Goal: Complete application form

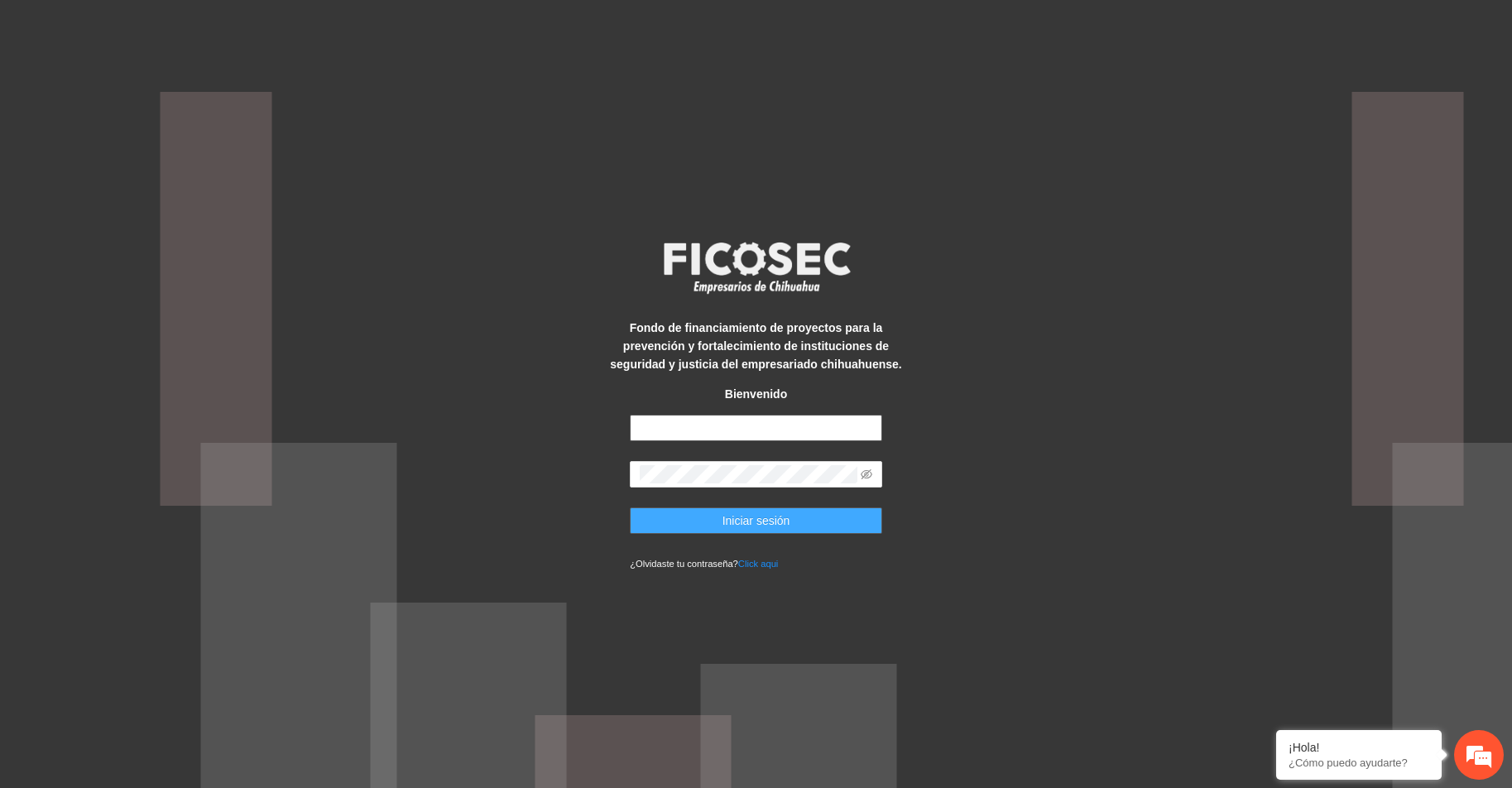
type input "**********"
click at [755, 523] on span "Iniciar sesión" at bounding box center [757, 521] width 68 height 18
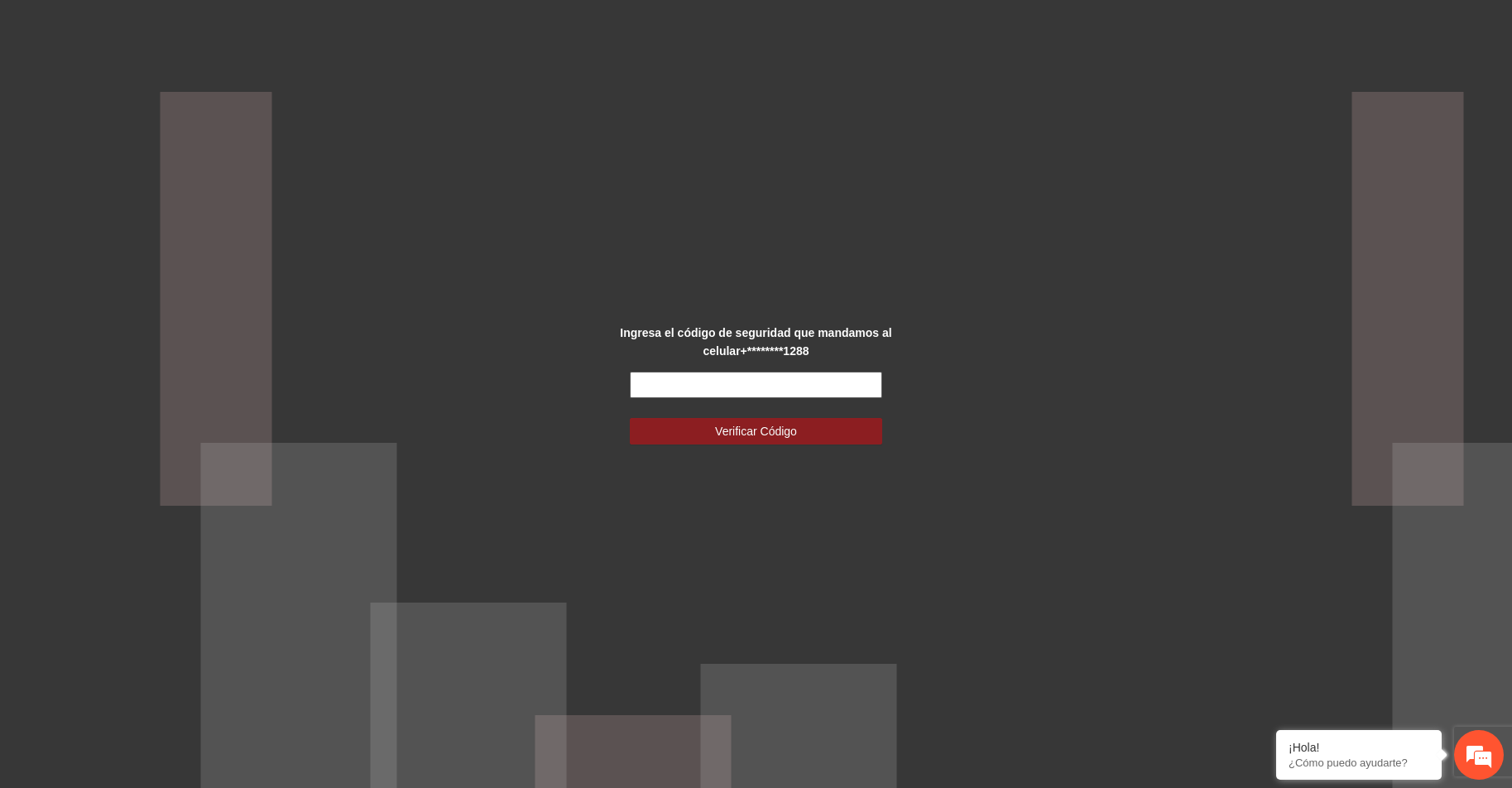
click at [695, 382] on input "text" at bounding box center [756, 385] width 252 height 27
type input "******"
click at [761, 434] on span "Verificar Código" at bounding box center [756, 431] width 82 height 18
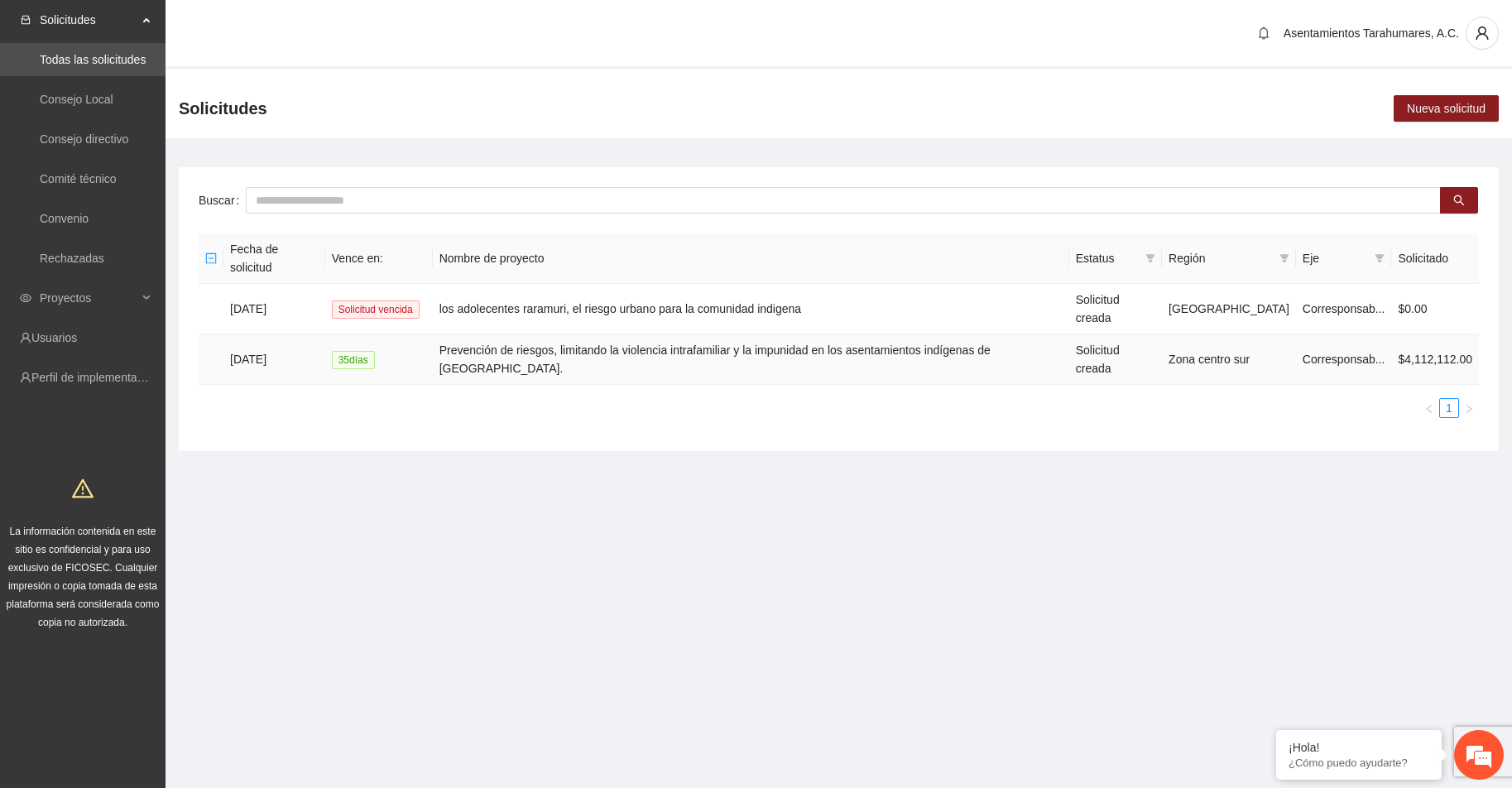
click at [573, 334] on td "Prevención de riesgos, limitando la violencia intrafamiliar y la impunidad en l…" at bounding box center [751, 359] width 636 height 51
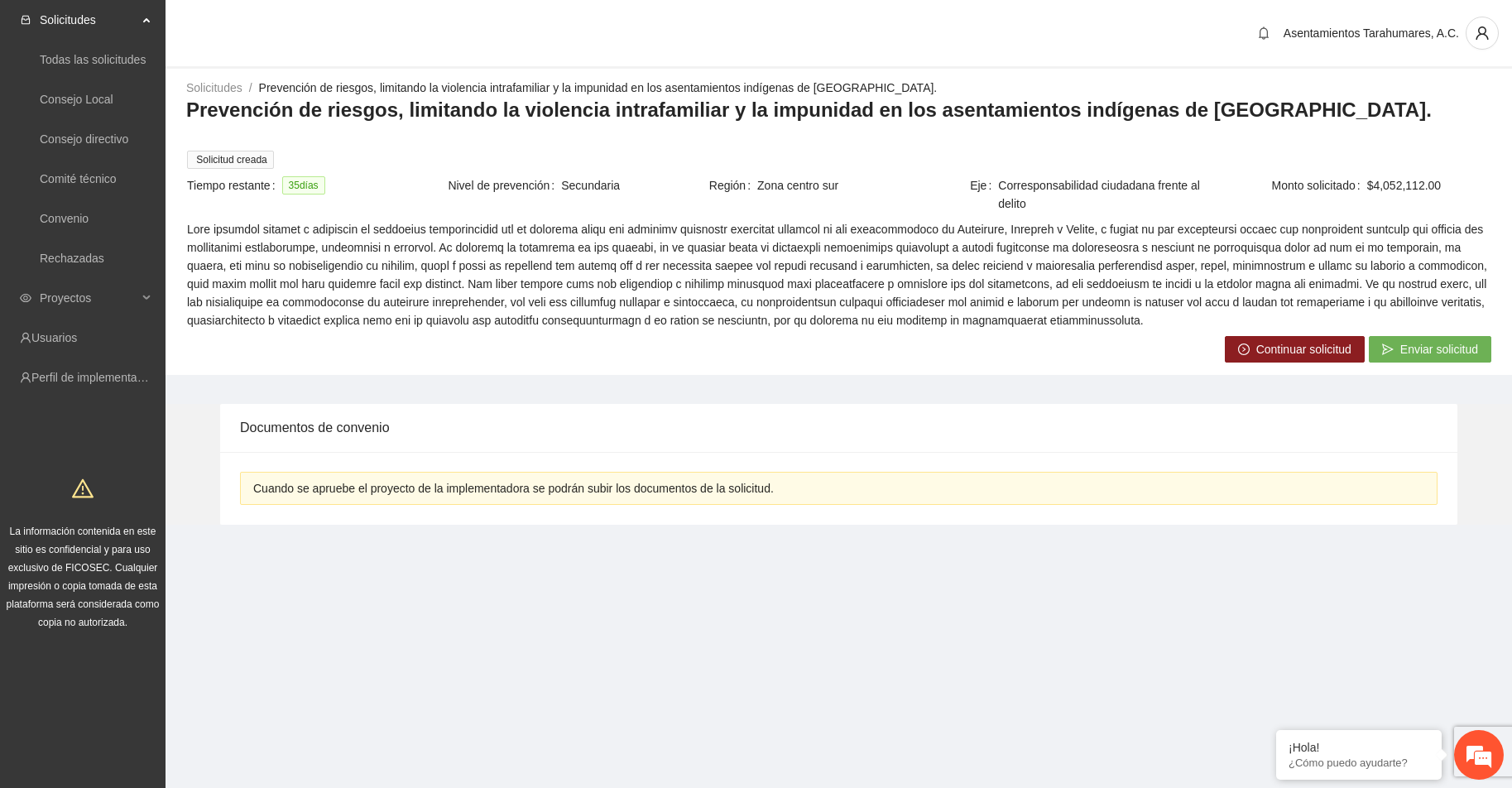
click at [1293, 340] on span "Continuar solicitud" at bounding box center [1304, 349] width 95 height 18
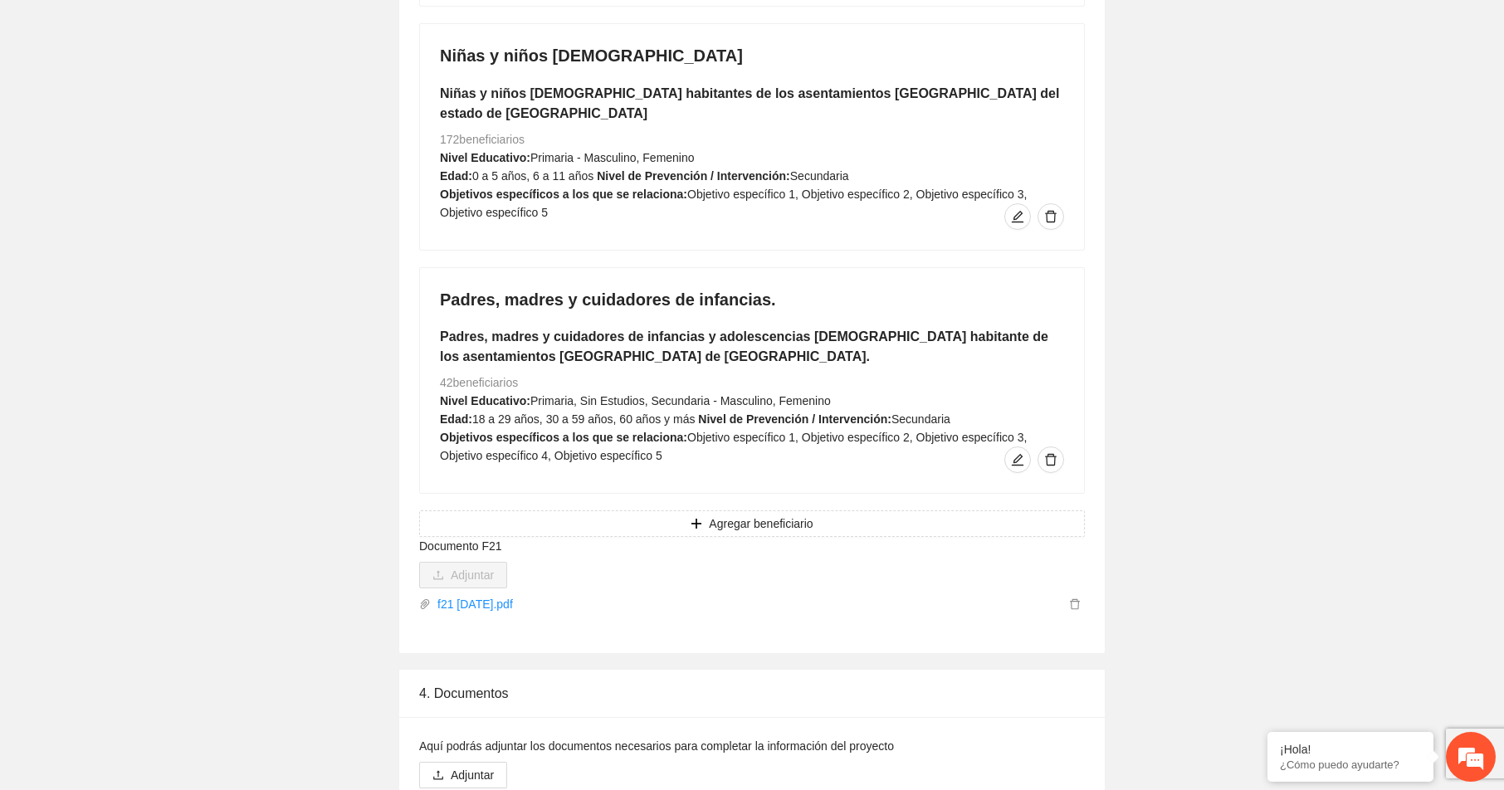
scroll to position [2655, 0]
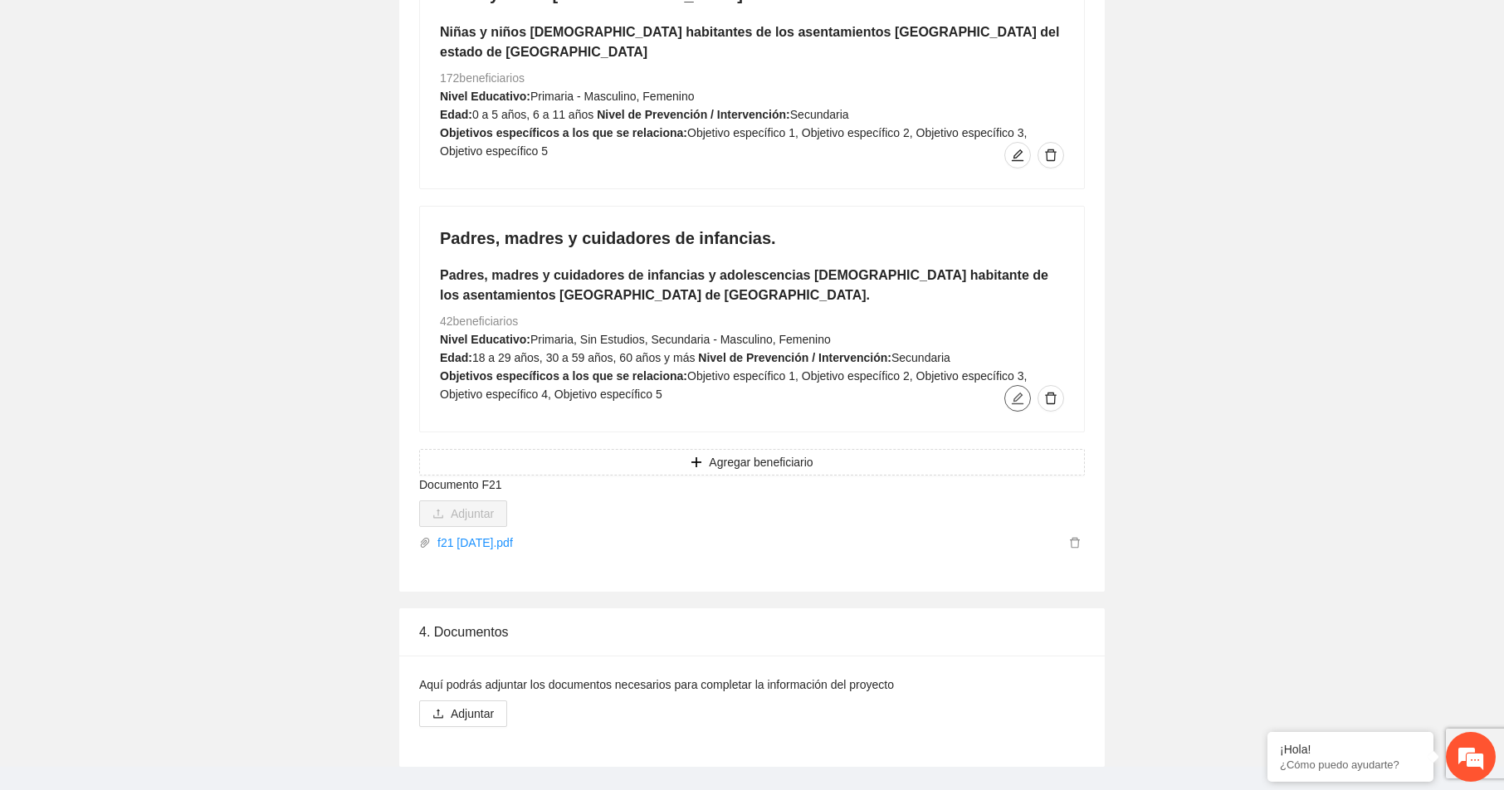
click at [1021, 393] on icon "edit" at bounding box center [1018, 399] width 12 height 12
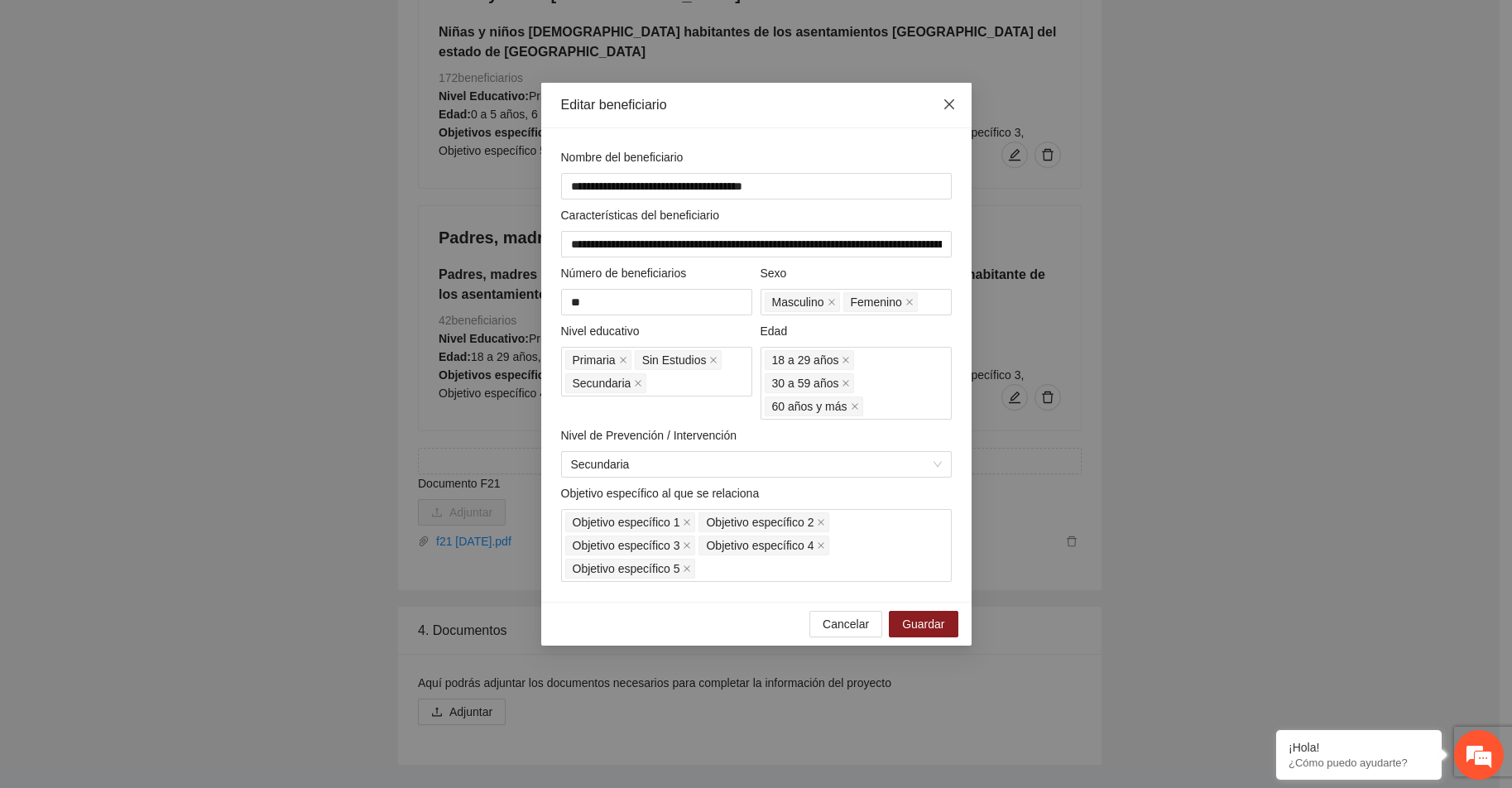
click at [952, 105] on icon "close" at bounding box center [948, 104] width 13 height 13
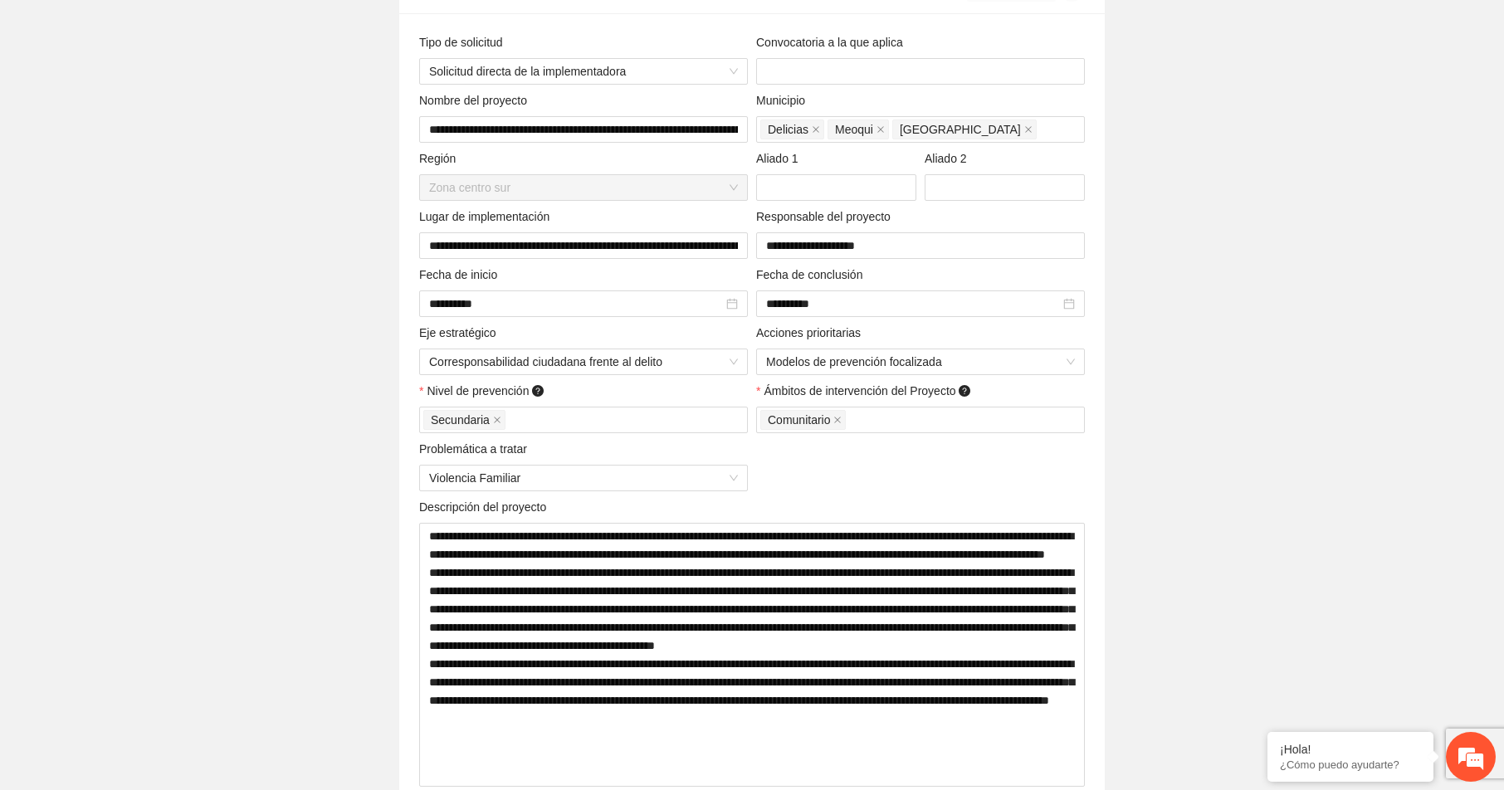
scroll to position [0, 0]
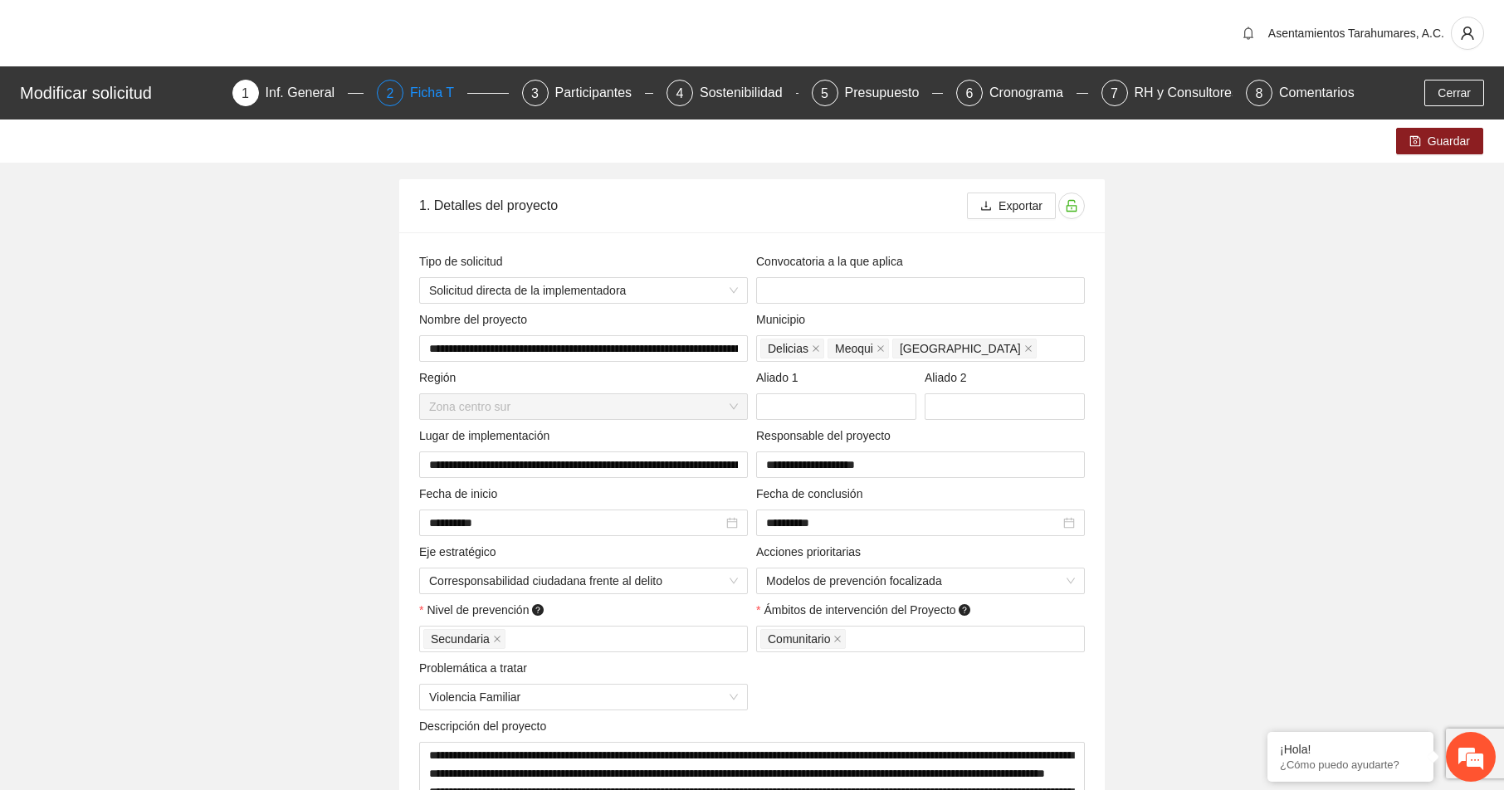
click at [428, 95] on div "Ficha T" at bounding box center [438, 93] width 57 height 27
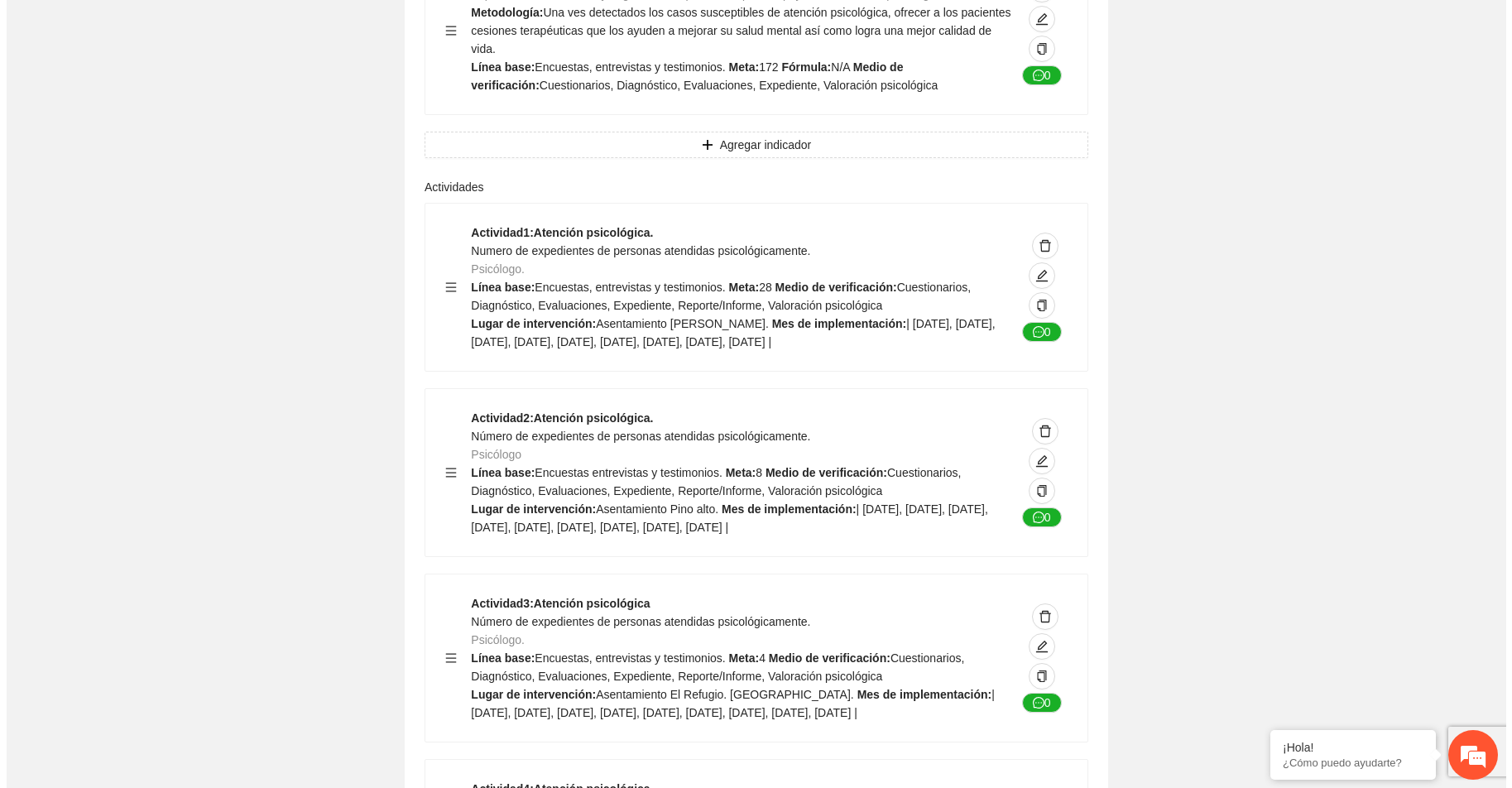
scroll to position [9686, 0]
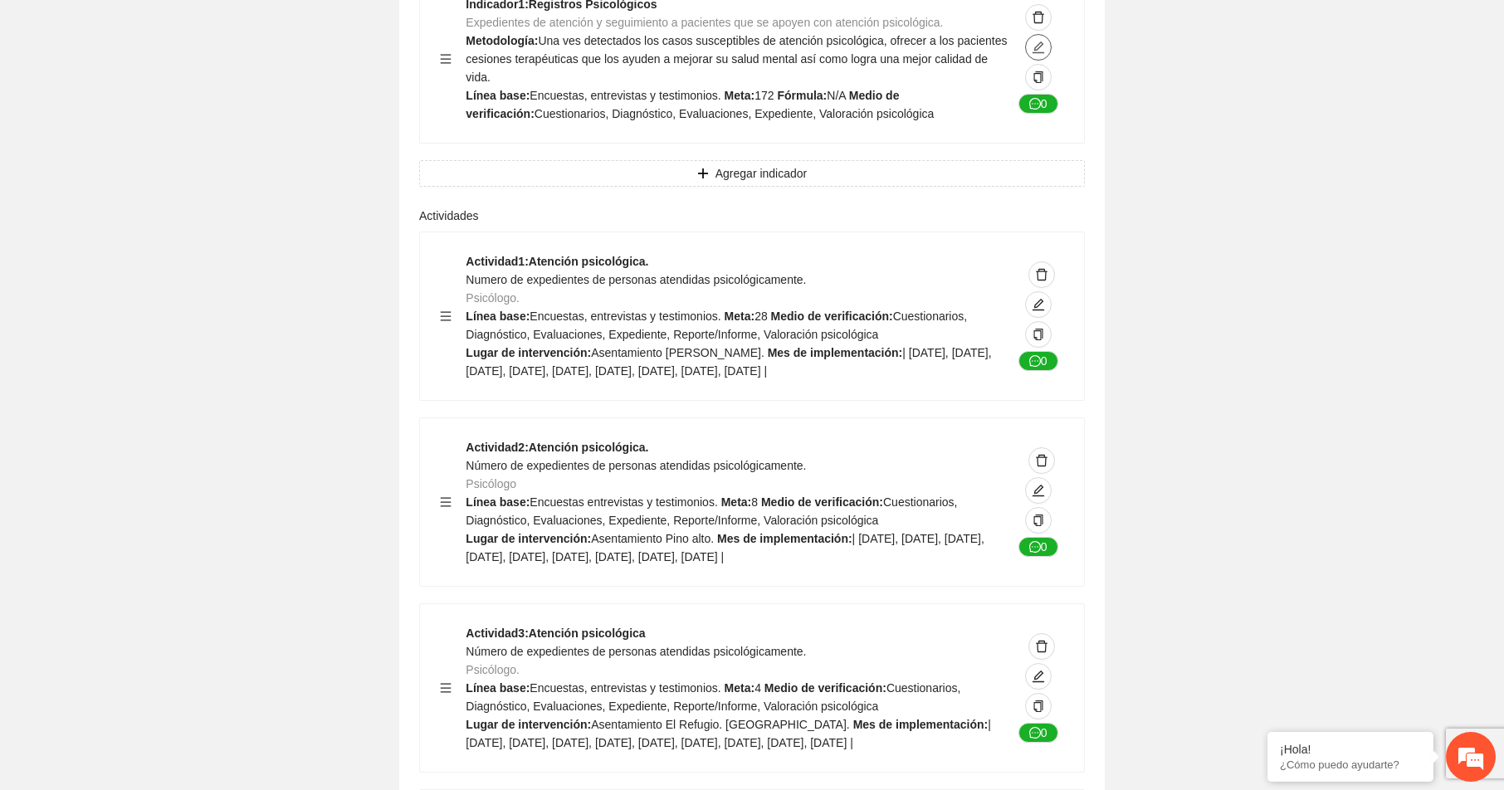
click at [1038, 54] on icon "edit" at bounding box center [1038, 47] width 13 height 13
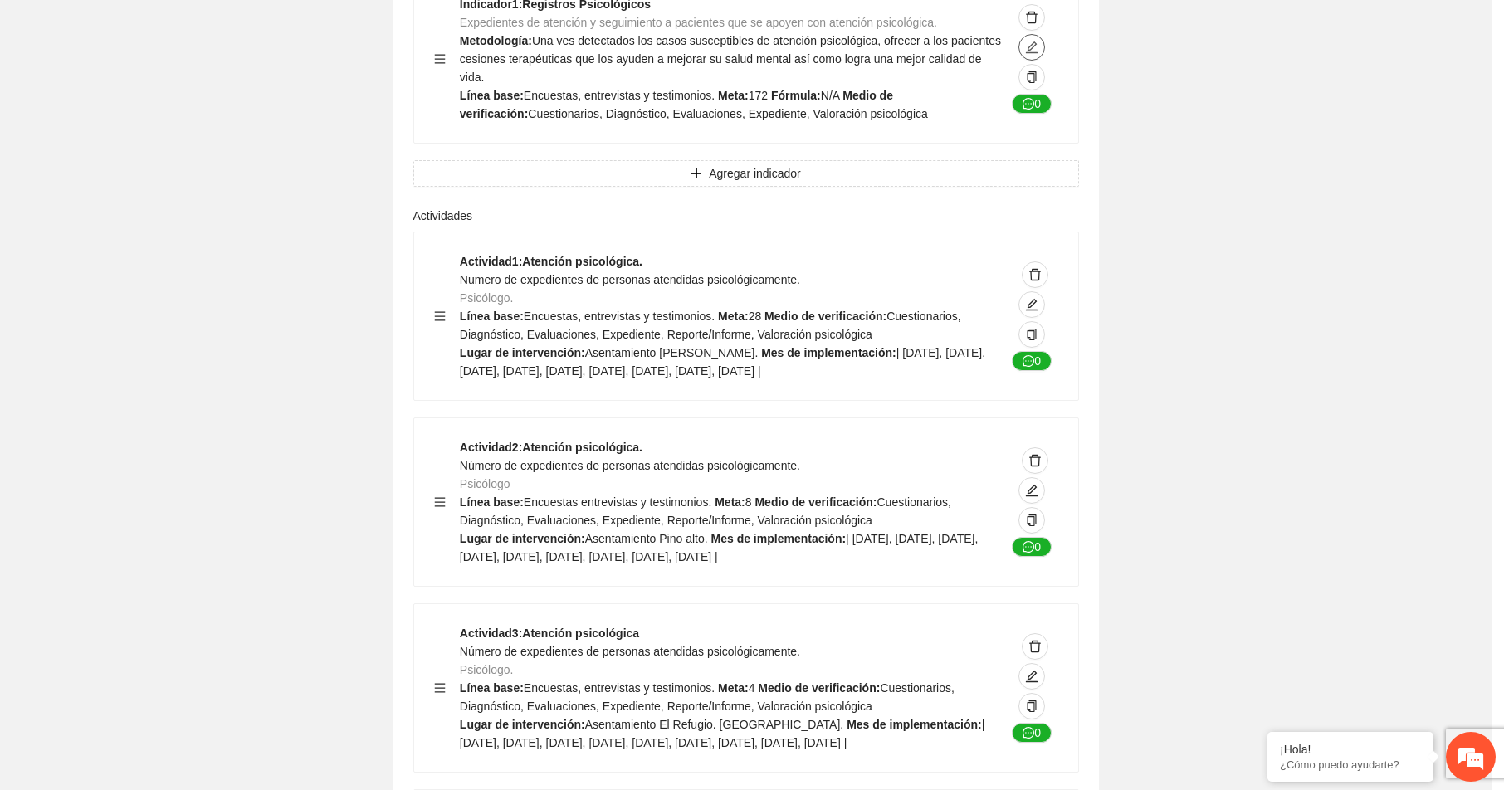
type textarea "**********"
type input "**********"
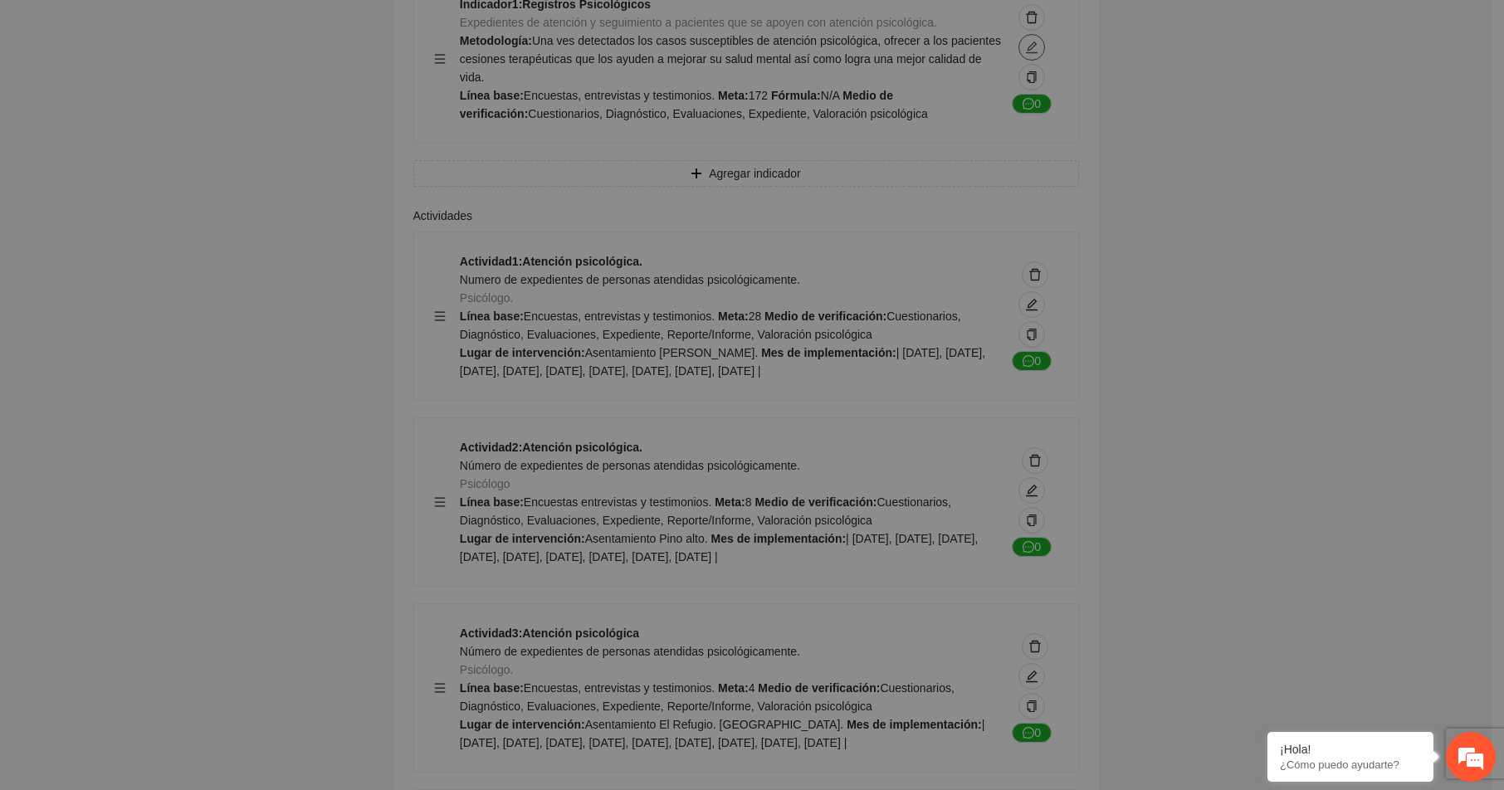
type textarea "**********"
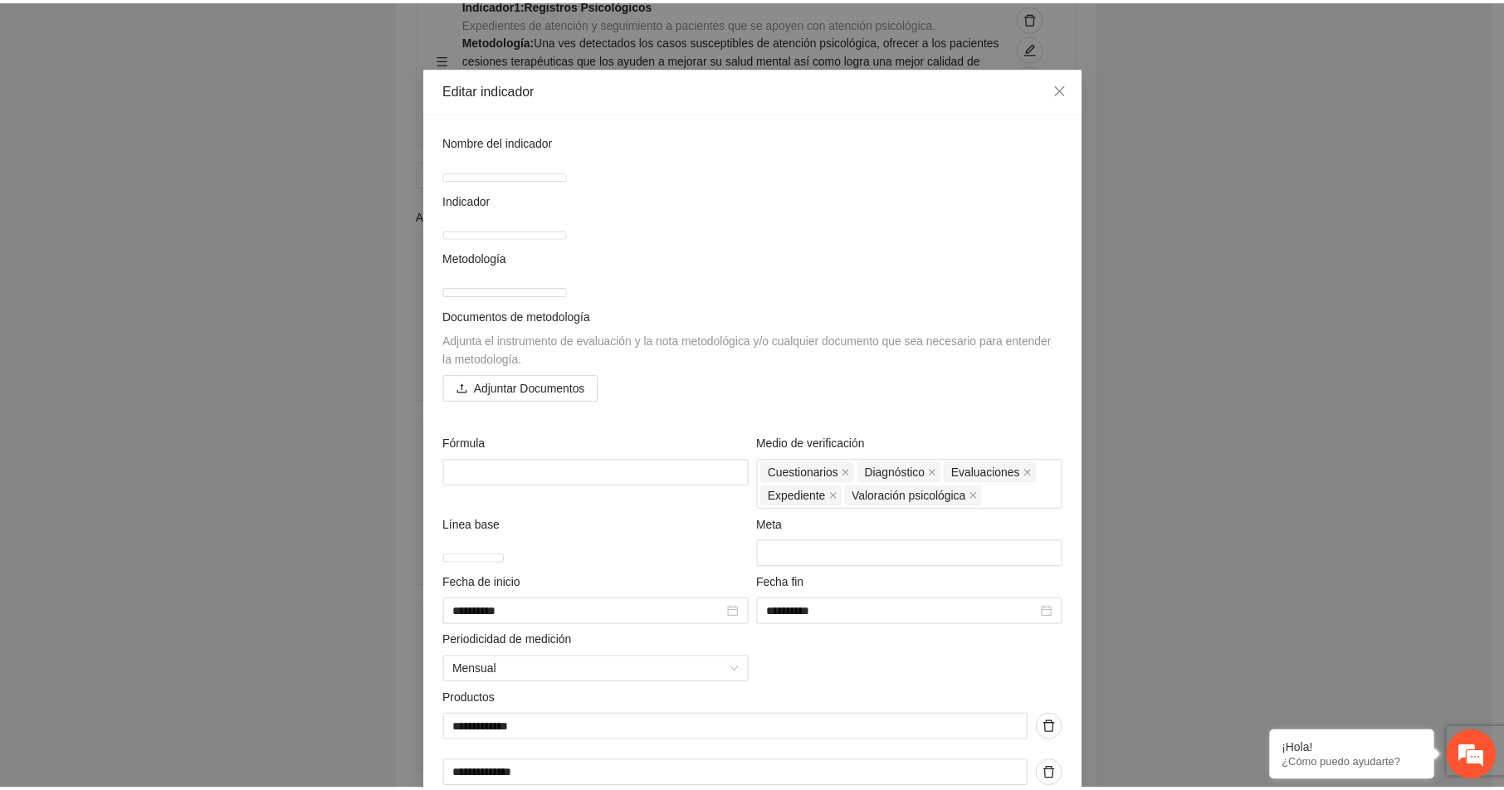
scroll to position [0, 0]
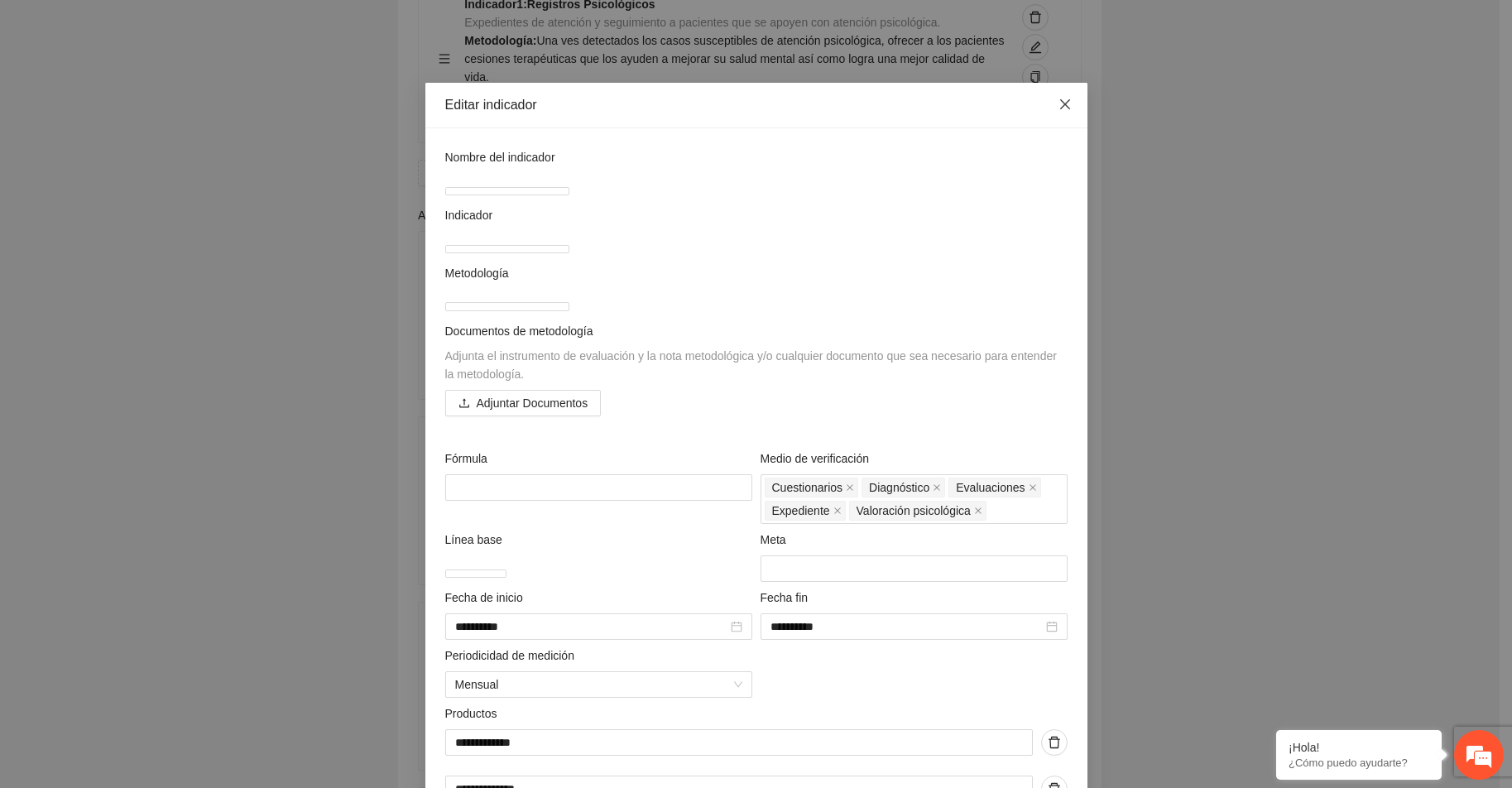
click at [1059, 100] on icon "close" at bounding box center [1065, 104] width 13 height 13
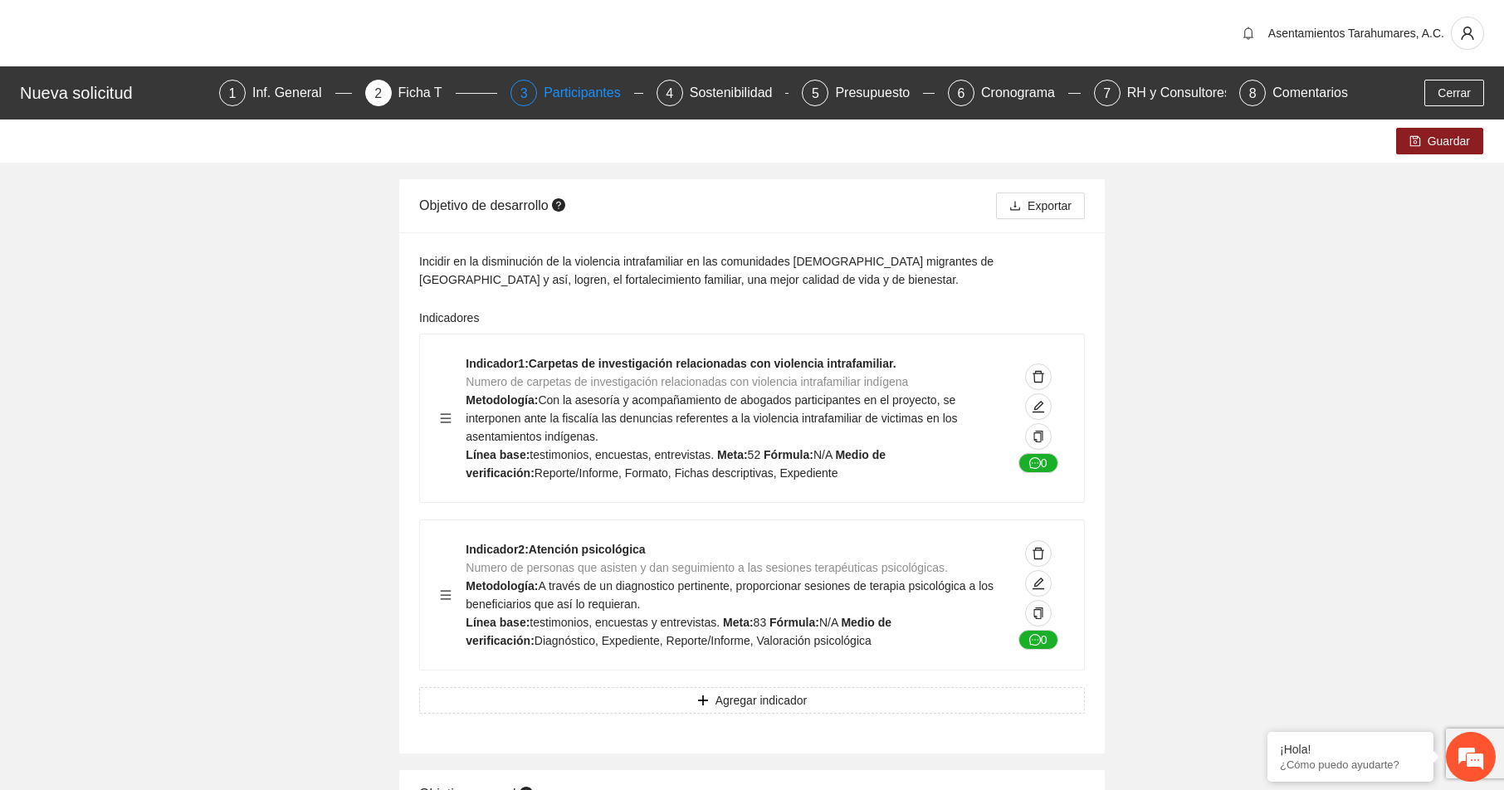
click at [580, 91] on div "Participantes" at bounding box center [589, 93] width 90 height 27
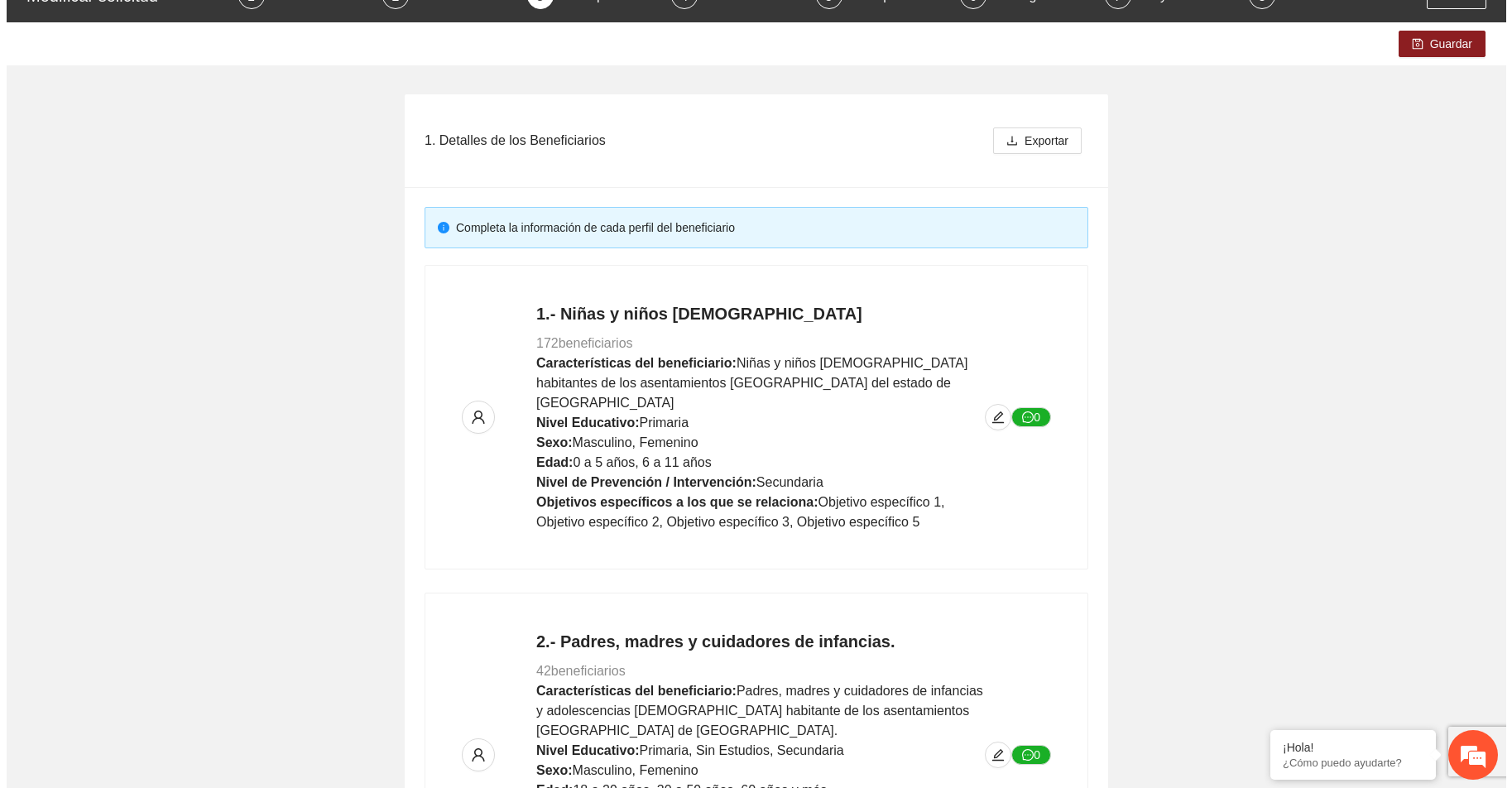
scroll to position [74, 0]
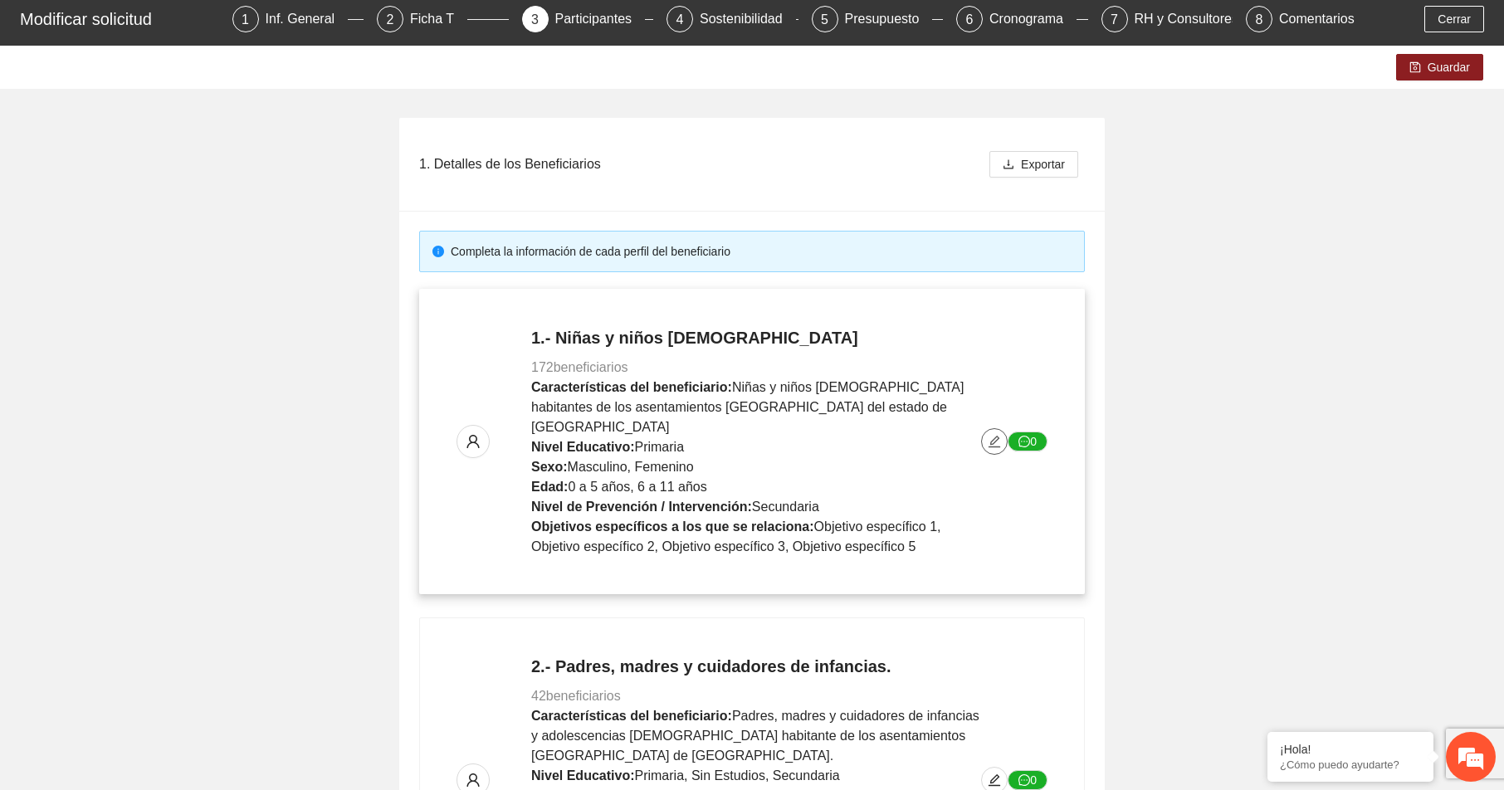
click at [997, 435] on icon "edit" at bounding box center [994, 441] width 13 height 13
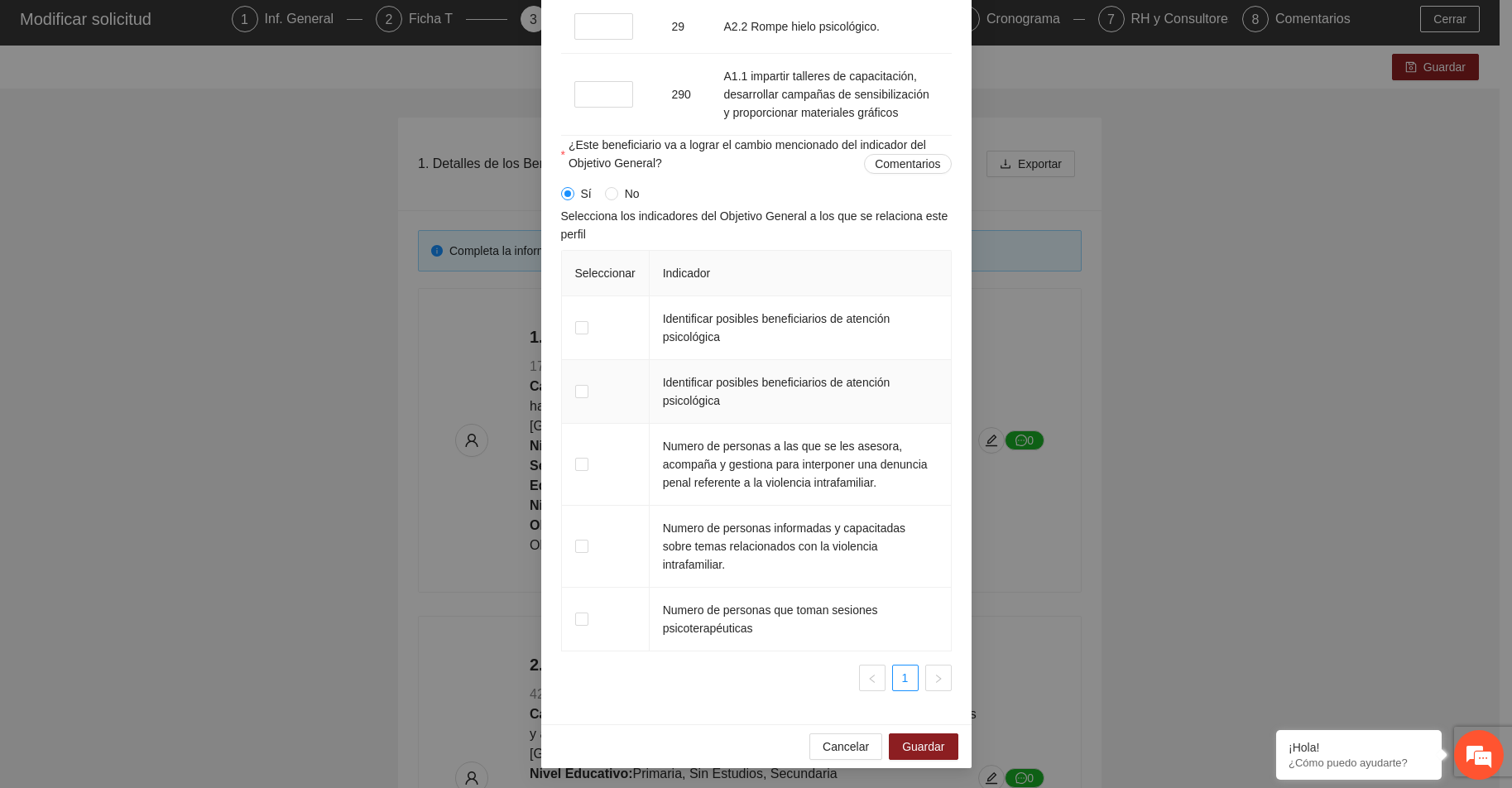
scroll to position [1873, 0]
click at [926, 747] on span "Guardar" at bounding box center [924, 747] width 42 height 18
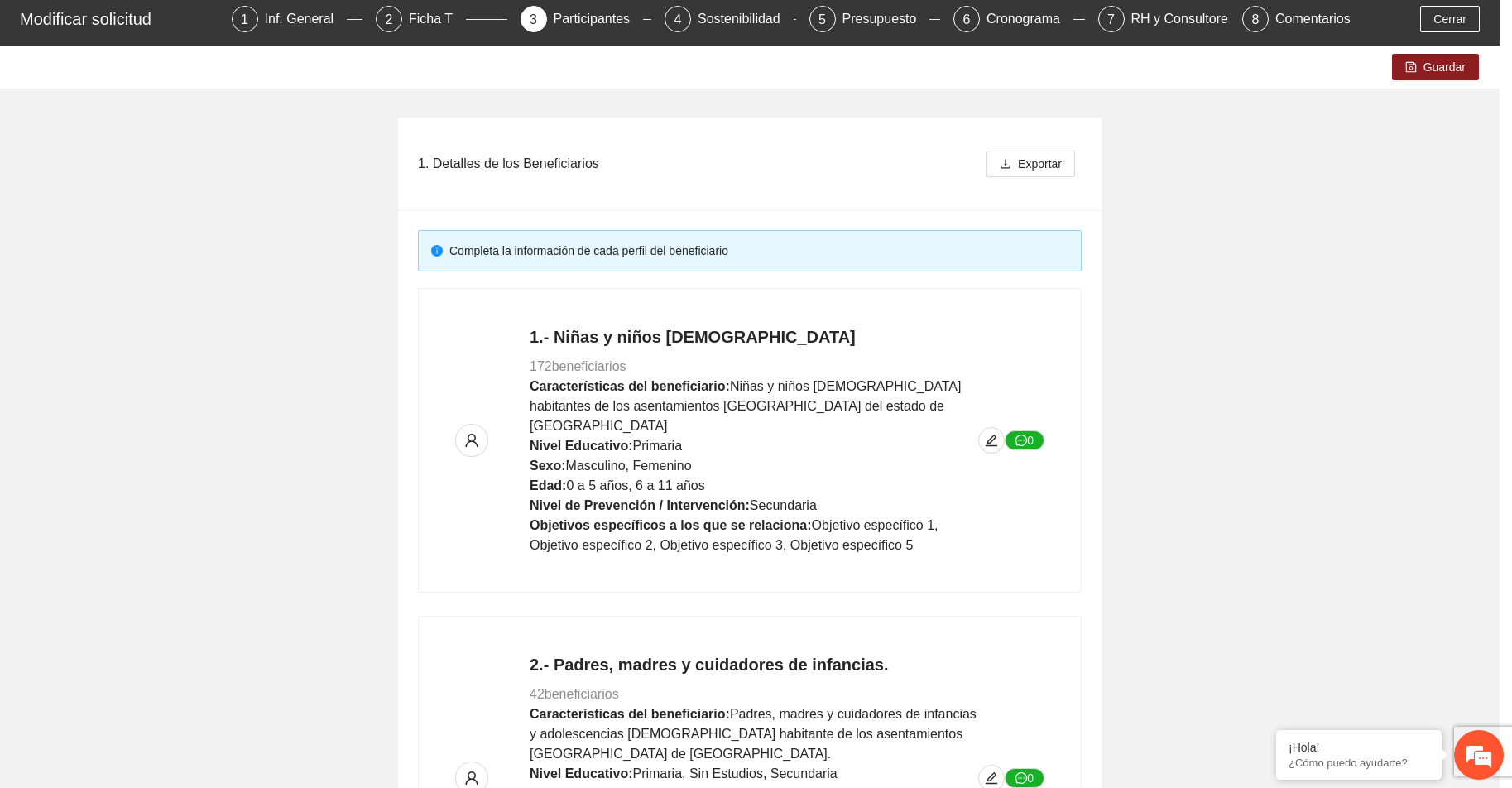
scroll to position [1195, 0]
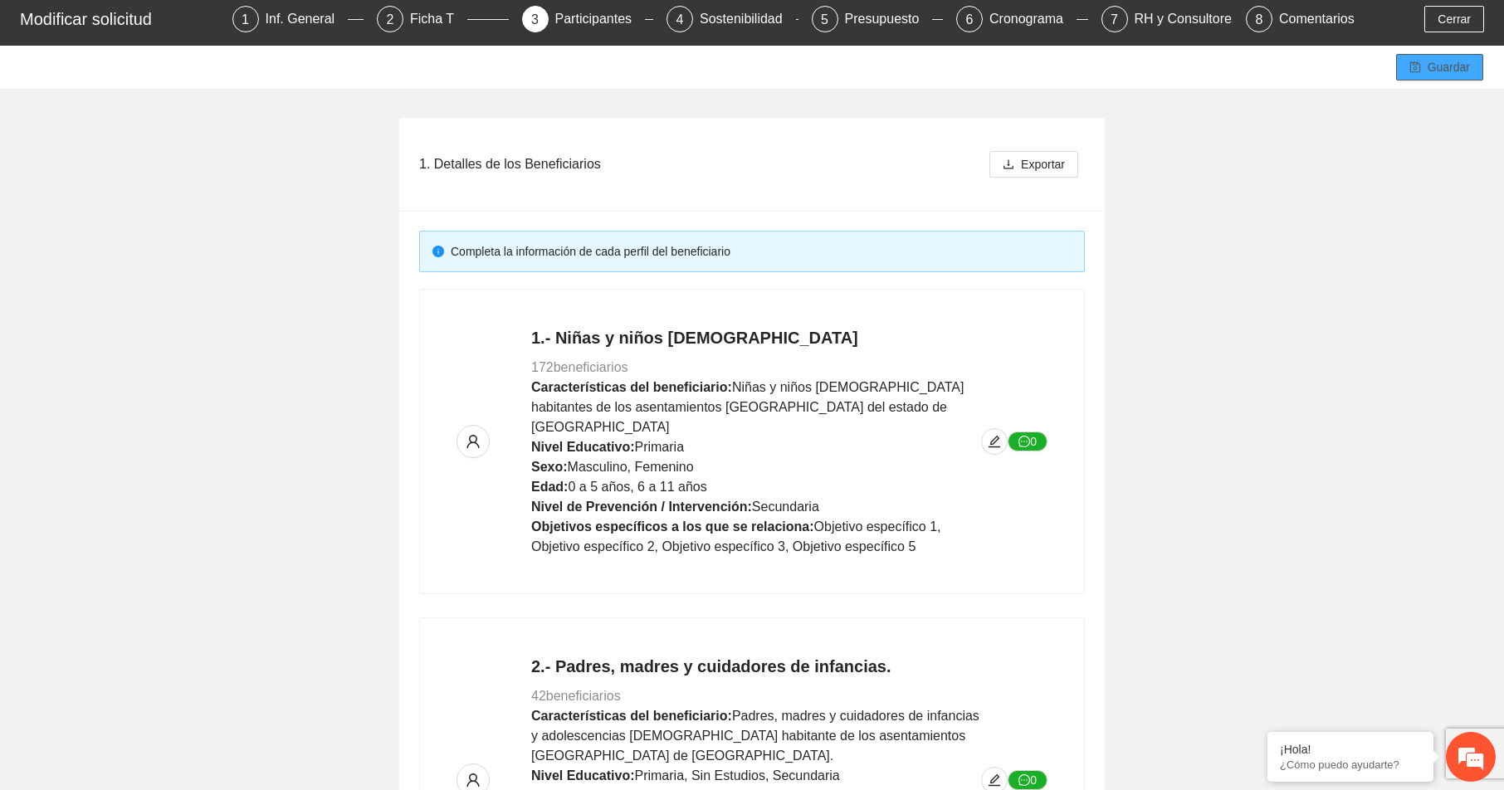
click at [1447, 69] on span "Guardar" at bounding box center [1449, 67] width 42 height 18
click at [988, 435] on icon "edit" at bounding box center [994, 441] width 13 height 13
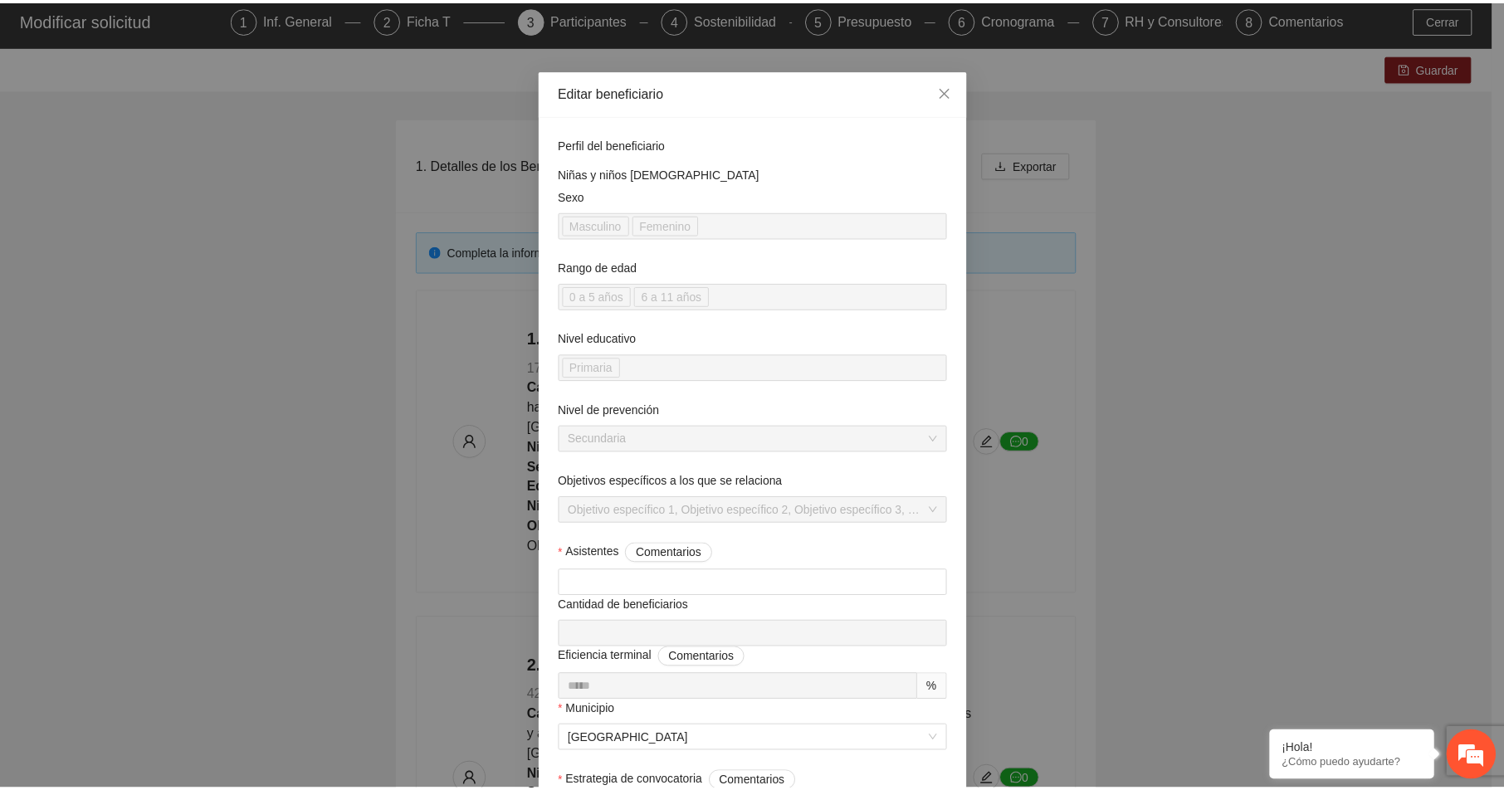
scroll to position [0, 0]
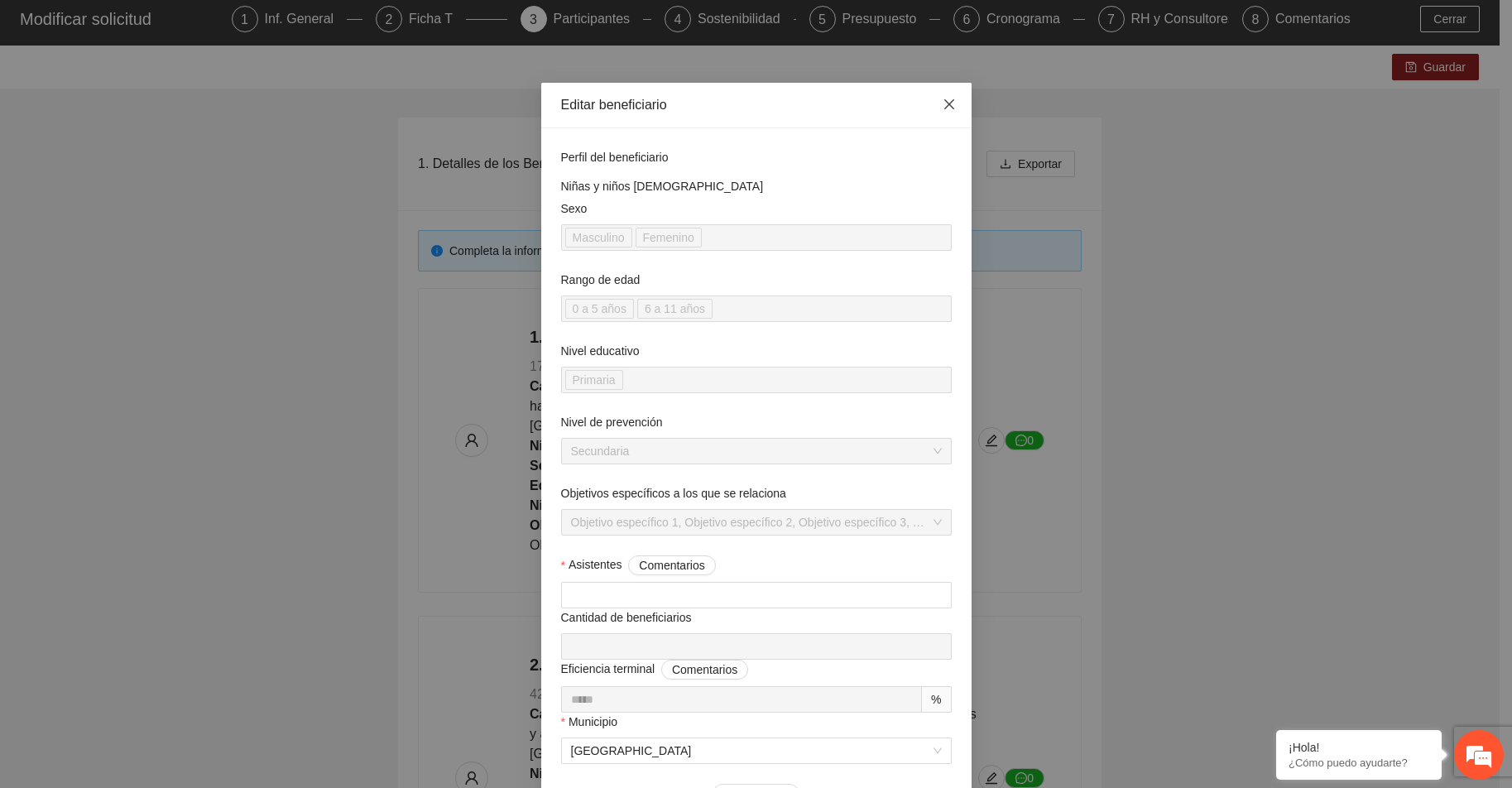
click at [943, 108] on icon "close" at bounding box center [948, 104] width 13 height 13
